Goal: Navigation & Orientation: Find specific page/section

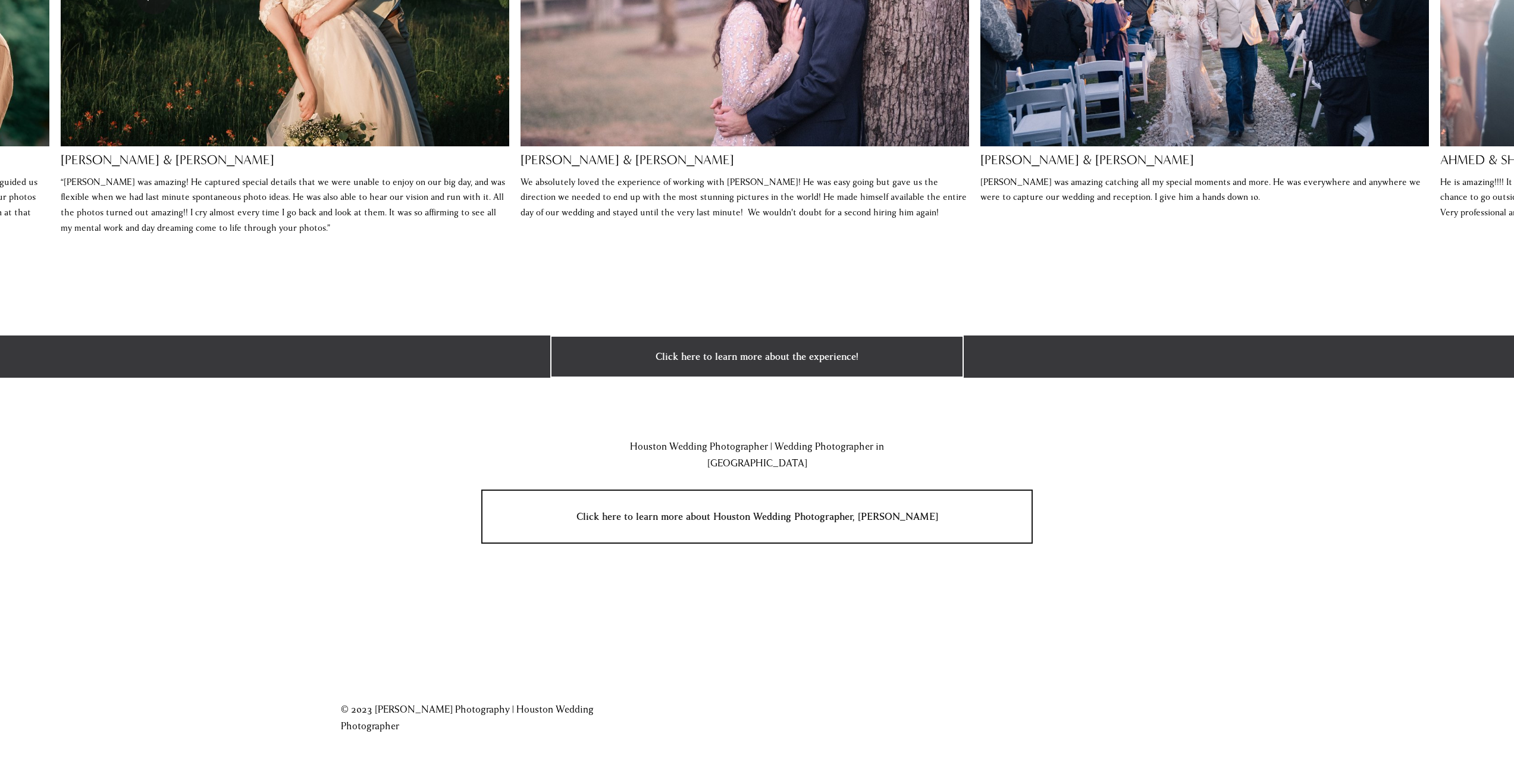
scroll to position [2932, 0]
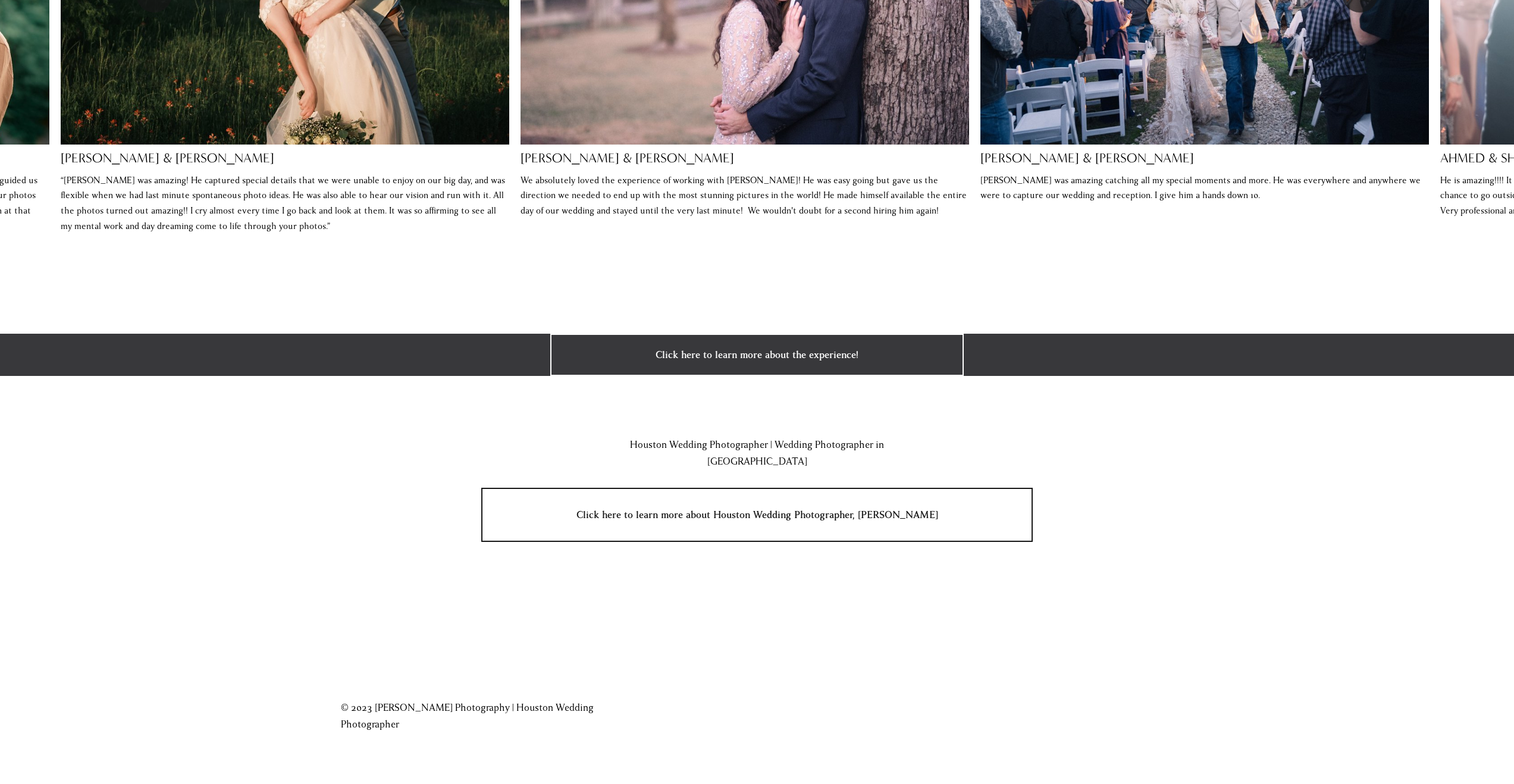
click at [727, 503] on link "Click here to learn more about Houston Wedding Photographer, [PERSON_NAME]" at bounding box center [757, 514] width 551 height 54
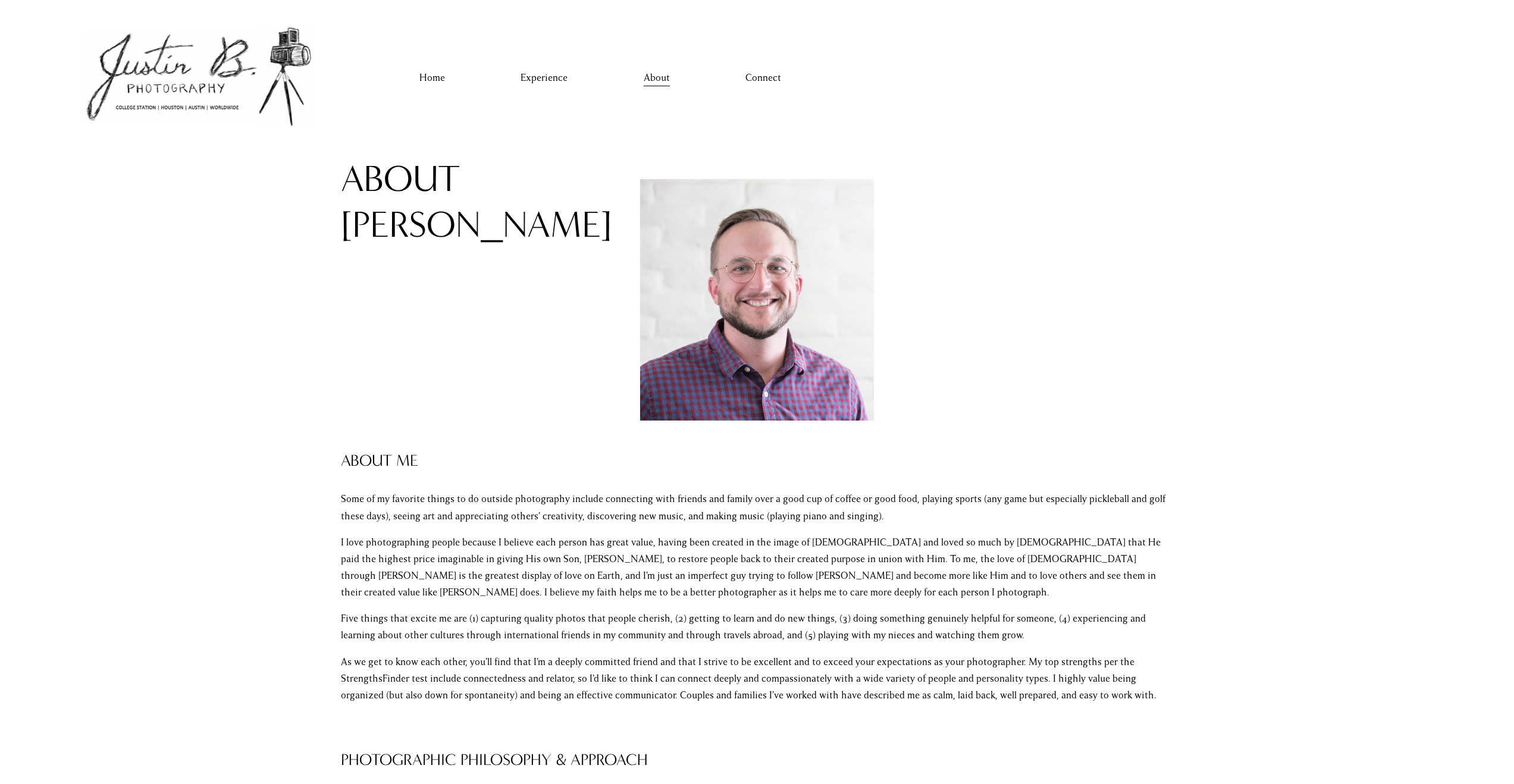
click at [760, 83] on link "Connect" at bounding box center [763, 78] width 35 height 19
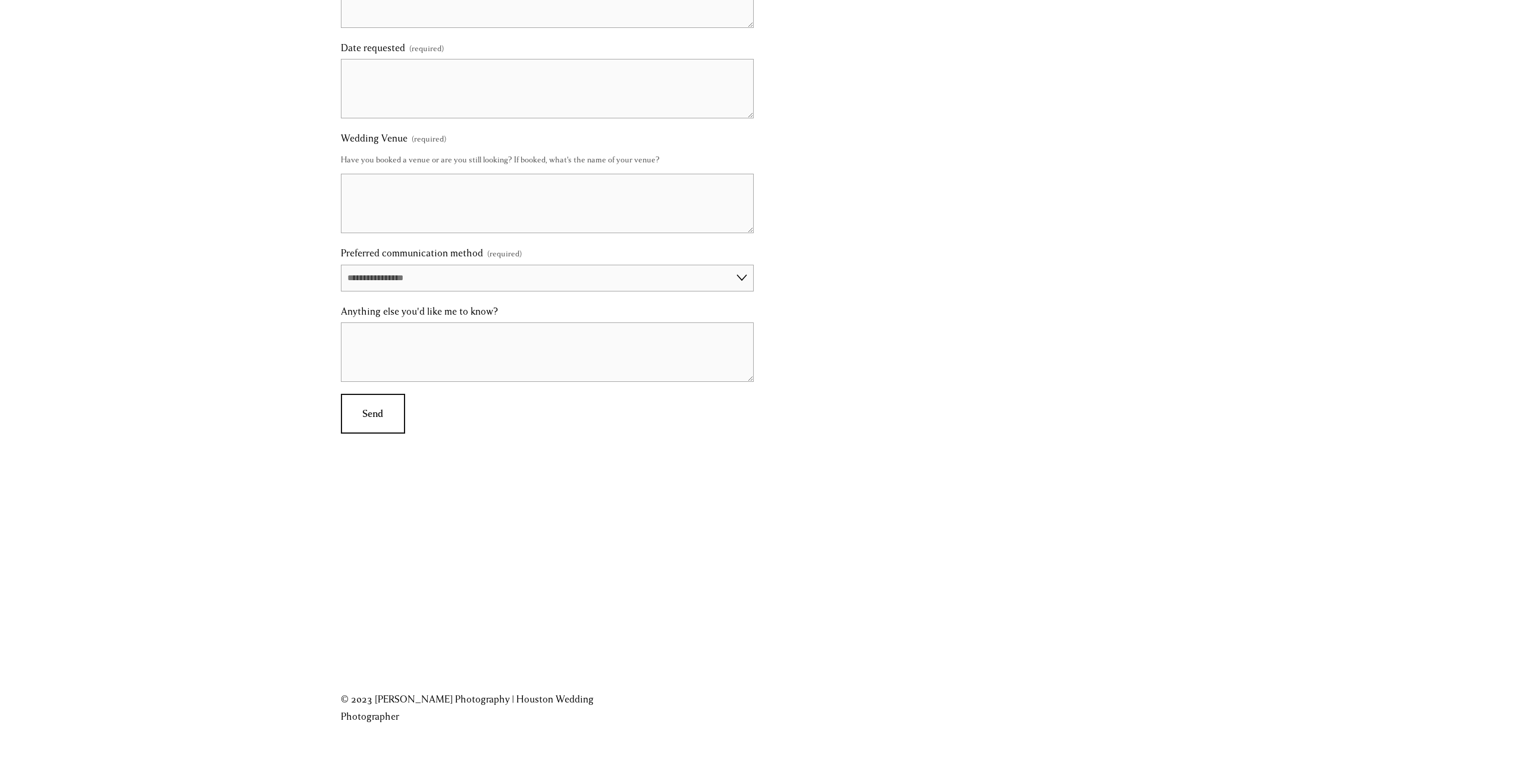
scroll to position [945, 0]
